Goal: Task Accomplishment & Management: Manage account settings

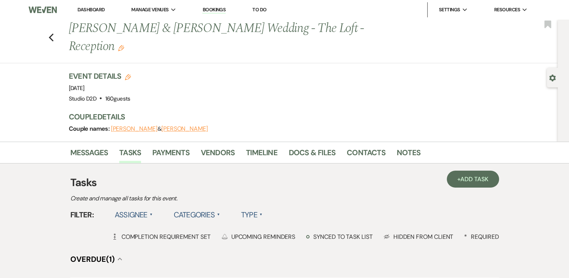
click at [68, 0] on nav "Dashboard Manage Venues Expand Studio D2D Bookings To Do Settings Expand Host P…" at bounding box center [284, 10] width 569 height 20
click at [53, 33] on use "button" at bounding box center [51, 37] width 5 height 8
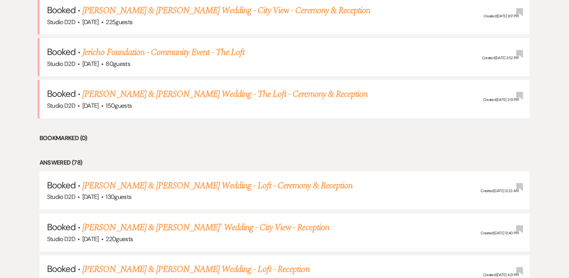
scroll to position [340, 0]
click at [206, 187] on link "[PERSON_NAME] & [PERSON_NAME] Wedding - Loft - Ceremony & Reception" at bounding box center [217, 185] width 270 height 14
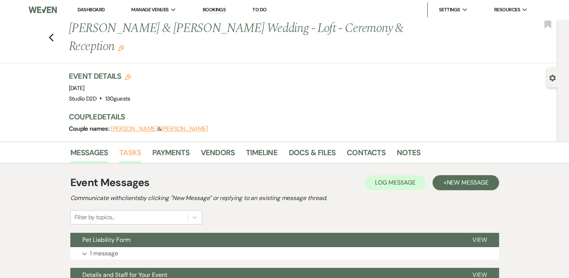
click at [126, 157] on link "Tasks" at bounding box center [130, 154] width 22 height 17
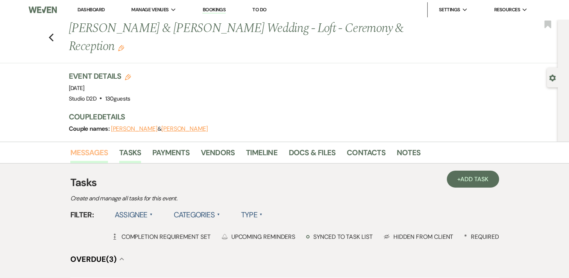
click at [86, 150] on link "Messages" at bounding box center [89, 154] width 38 height 17
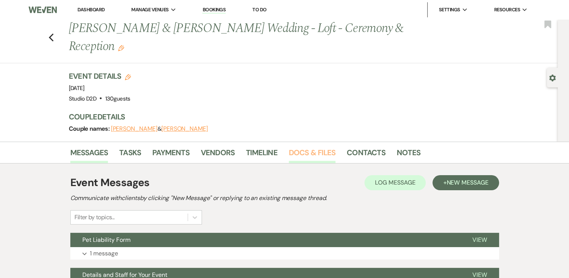
click at [311, 156] on link "Docs & Files" at bounding box center [312, 154] width 47 height 17
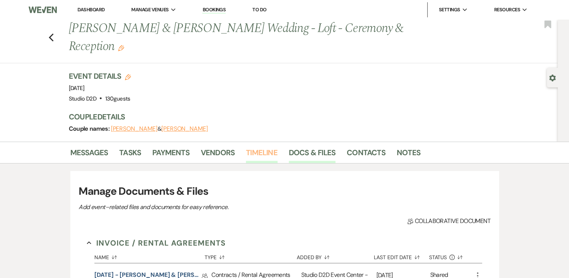
click at [262, 154] on link "Timeline" at bounding box center [262, 154] width 32 height 17
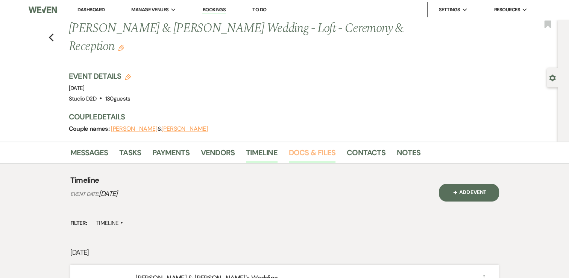
click at [304, 152] on link "Docs & Files" at bounding box center [312, 154] width 47 height 17
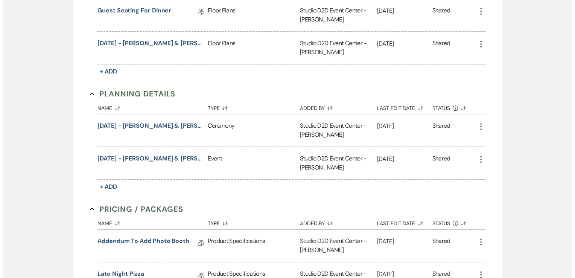
scroll to position [477, 0]
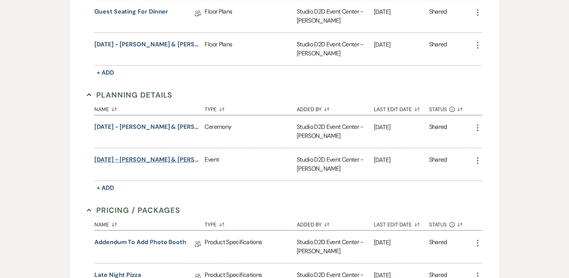
click at [127, 162] on button "[DATE] - [PERSON_NAME] & [PERSON_NAME] - Event Details" at bounding box center [147, 159] width 107 height 9
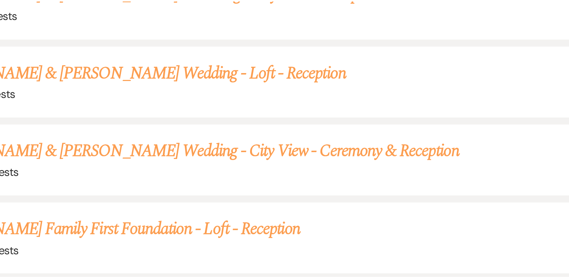
scroll to position [340, 0]
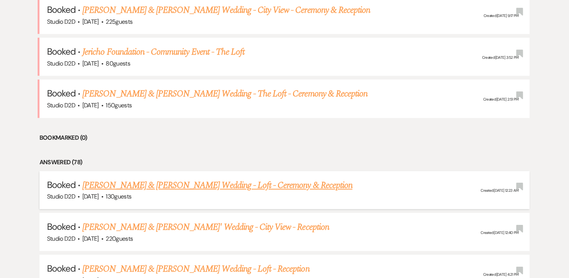
click at [108, 188] on link "[PERSON_NAME] & [PERSON_NAME] Wedding - Loft - Ceremony & Reception" at bounding box center [217, 185] width 270 height 14
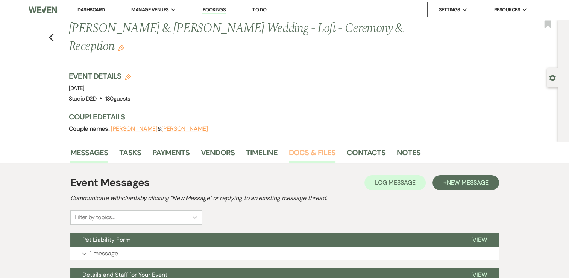
click at [313, 155] on link "Docs & Files" at bounding box center [312, 154] width 47 height 17
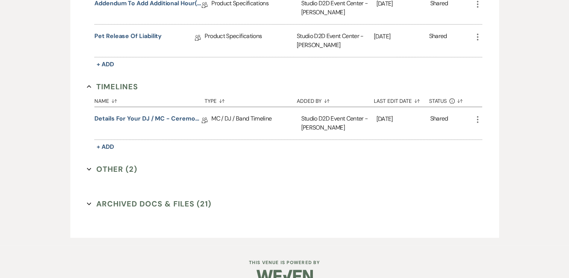
scroll to position [783, 0]
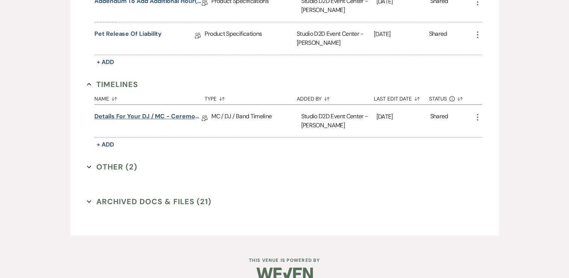
click at [149, 119] on link "Details for your DJ / MC - Ceremony & Reception" at bounding box center [147, 118] width 107 height 12
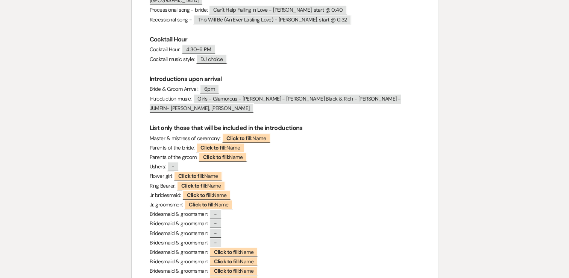
scroll to position [379, 0]
